Goal: Transaction & Acquisition: Purchase product/service

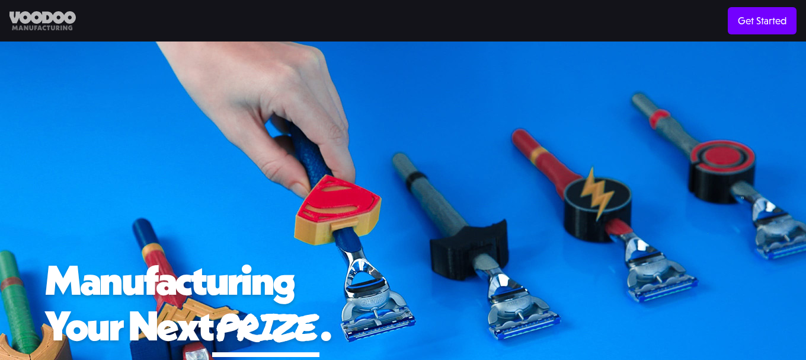
click at [50, 13] on img at bounding box center [42, 21] width 66 height 20
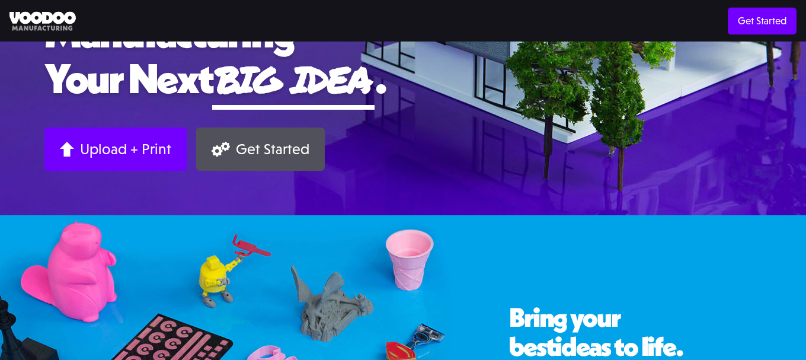
scroll to position [155, 0]
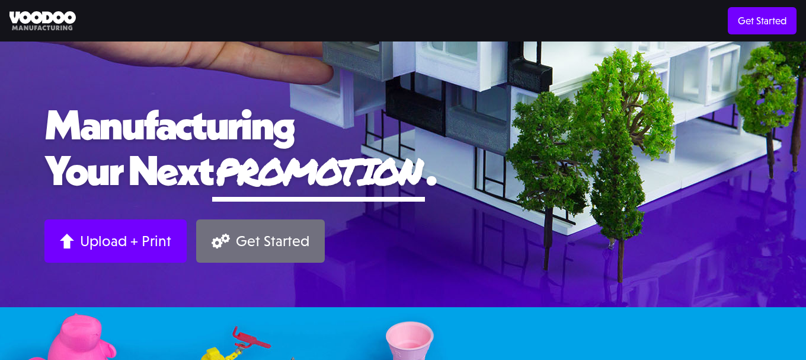
click at [231, 235] on link "Get Started" at bounding box center [260, 240] width 129 height 43
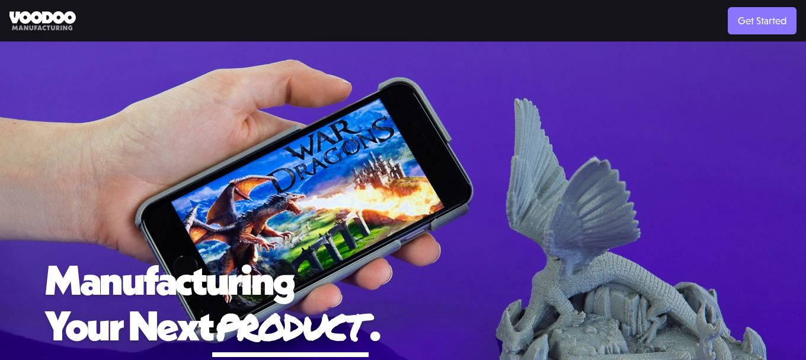
click at [783, 20] on link "Get Started" at bounding box center [762, 20] width 69 height 27
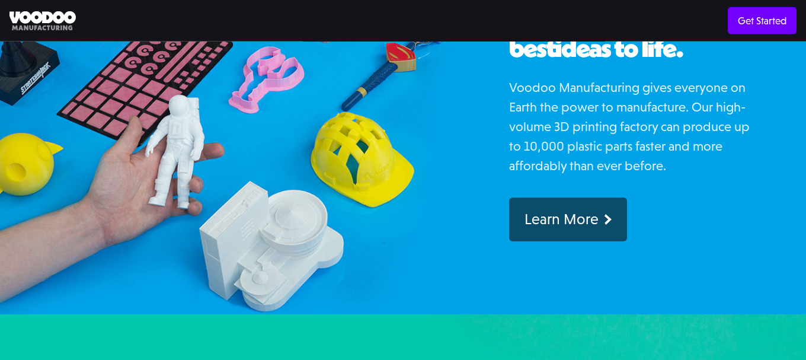
scroll to position [544, 0]
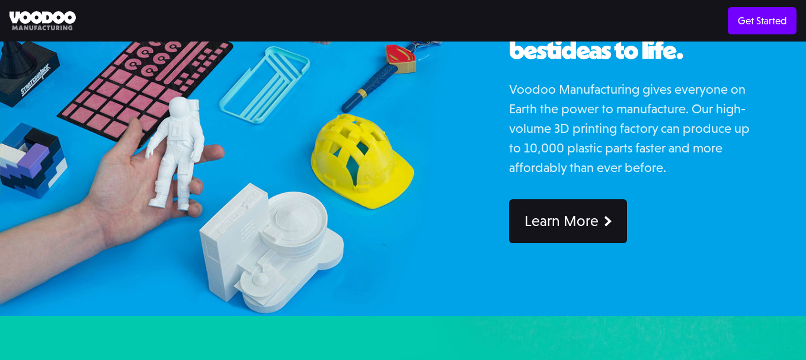
click at [568, 224] on div "Learn More" at bounding box center [562, 221] width 74 height 18
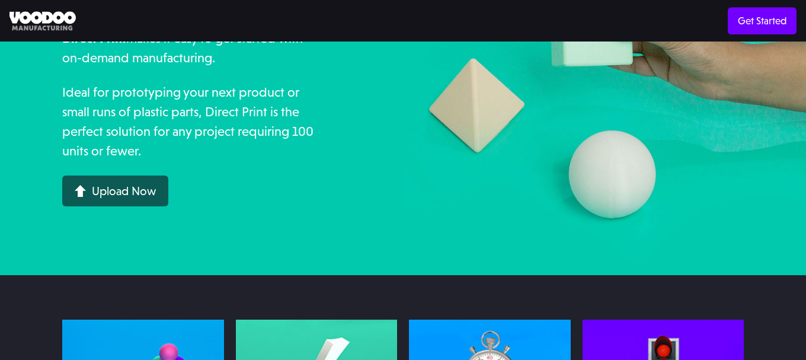
scroll to position [242, 0]
